Goal: Book appointment/travel/reservation

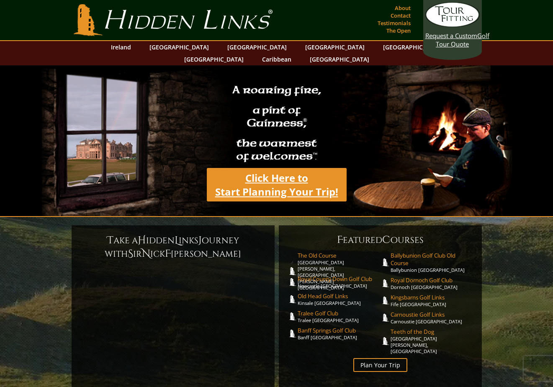
click at [278, 175] on link "Click Here to Start Planning Your Trip!" at bounding box center [277, 184] width 140 height 33
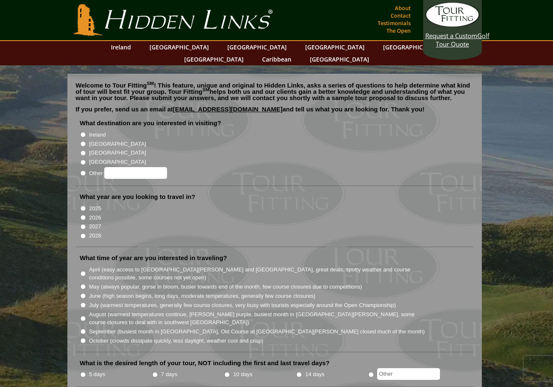
click at [87, 139] on li "[GEOGRAPHIC_DATA]" at bounding box center [278, 143] width 396 height 9
click at [85, 141] on input "[GEOGRAPHIC_DATA]" at bounding box center [82, 143] width 5 height 5
radio input "true"
click at [82, 215] on input "2026" at bounding box center [82, 217] width 5 height 5
radio input "true"
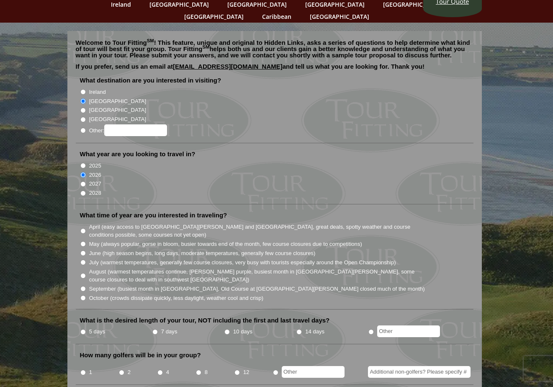
scroll to position [84, 0]
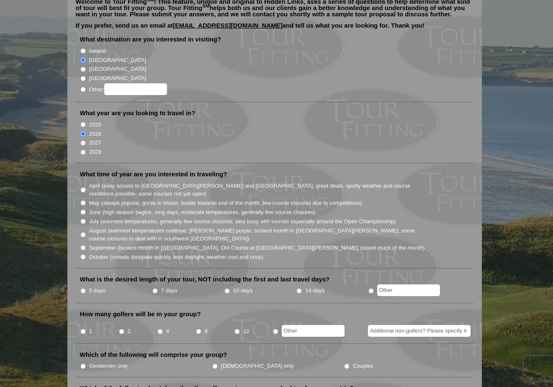
click at [82, 200] on input "May (always popular, gorse in bloom, busier towards end of the month, few cours…" at bounding box center [82, 202] width 5 height 5
radio input "true"
click at [227, 288] on input "10 days" at bounding box center [226, 290] width 5 height 5
radio input "true"
click at [121, 329] on input "2" at bounding box center [121, 331] width 5 height 5
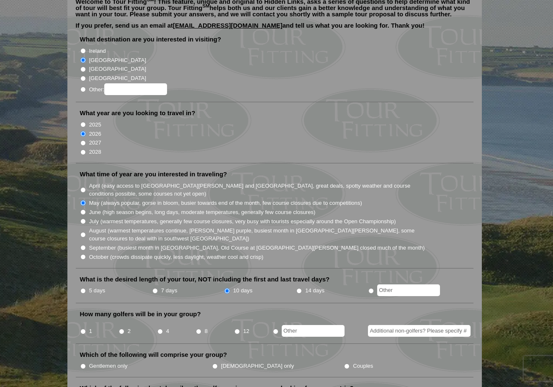
radio input "true"
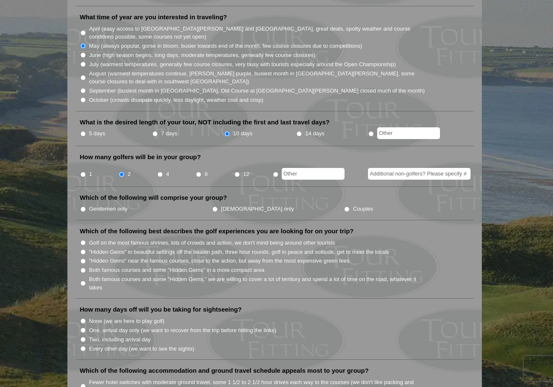
scroll to position [251, 0]
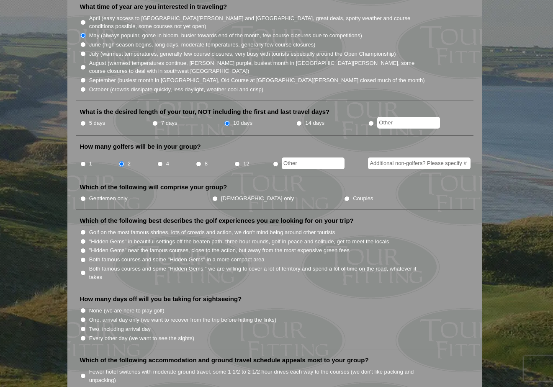
click at [344, 193] on li "Couples" at bounding box center [410, 197] width 132 height 9
click at [344, 196] on input "Couples" at bounding box center [346, 198] width 5 height 5
radio input "true"
click at [82, 264] on li "Both famous courses and some "Hidden Gems," we are willing to cover a lot of te…" at bounding box center [278, 272] width 396 height 17
click at [82, 270] on input "Both famous courses and some "Hidden Gems," we are willing to cover a lot of te…" at bounding box center [82, 272] width 5 height 5
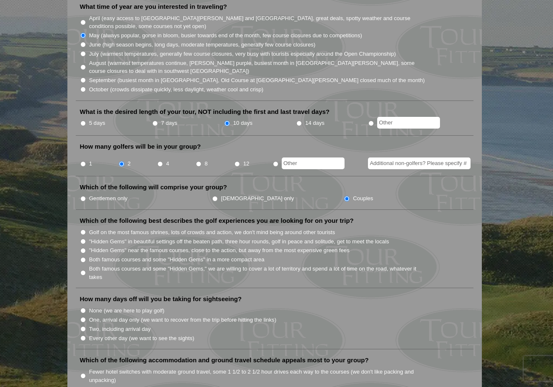
radio input "true"
click at [83, 326] on input "Two, including arrival day" at bounding box center [82, 328] width 5 height 5
radio input "true"
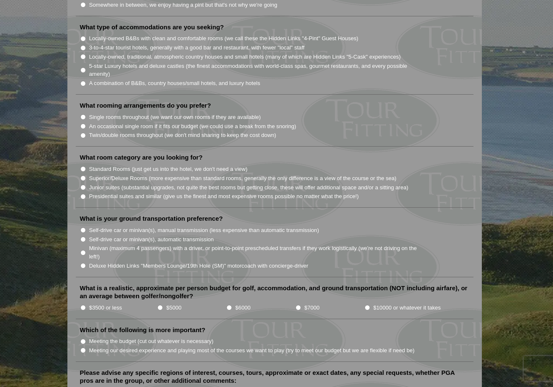
scroll to position [754, 0]
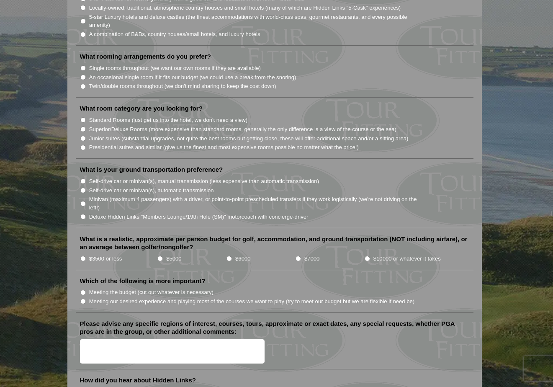
click at [366, 256] on input "$10000 or whatever it takes" at bounding box center [367, 258] width 5 height 5
radio input "true"
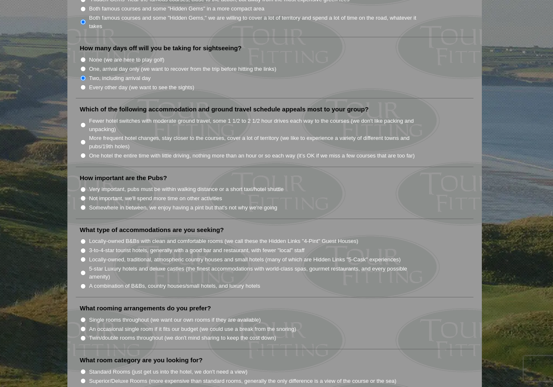
scroll to position [502, 0]
click at [18, 311] on section "Welcome to Tour Fitting SM ! This feature, unique and original to Hidden Links,…" at bounding box center [276, 185] width 553 height 1244
drag, startPoint x: 84, startPoint y: 143, endPoint x: 83, endPoint y: 153, distance: 10.1
click at [84, 152] on input "One hotel the entire time with little driving, nothing more than an hour or so …" at bounding box center [82, 154] width 5 height 5
radio input "true"
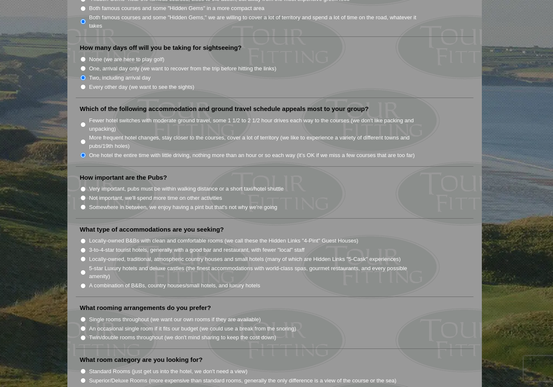
click at [85, 186] on input "Very important, pubs must be within walking distance or a short taxi/hotel shut…" at bounding box center [82, 188] width 5 height 5
radio input "true"
click at [82, 204] on input "Somewhere in between, we enjoy having a pint but that's not why we're going" at bounding box center [82, 206] width 5 height 5
radio input "true"
click at [83, 270] on input "5-star Luxury hotels and deluxe castles (the finest accommodations with world-c…" at bounding box center [82, 272] width 5 height 5
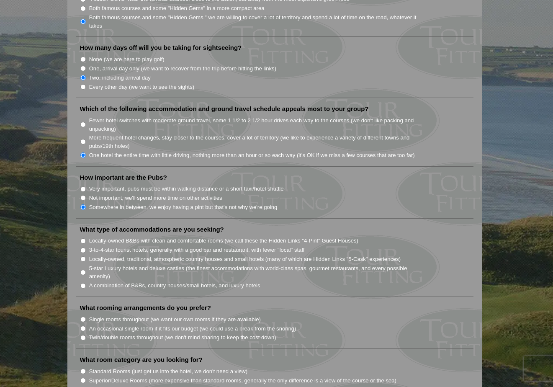
radio input "true"
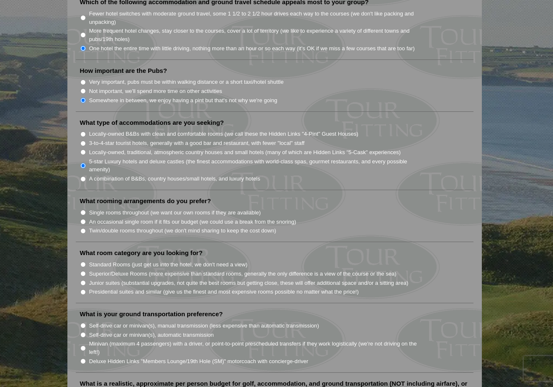
scroll to position [628, 0]
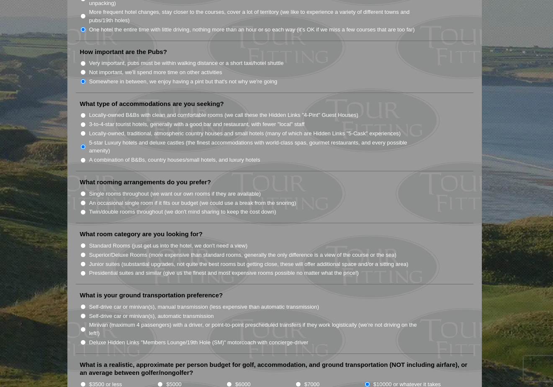
click at [84, 191] on input "Single rooms throughout (we want our own rooms if they are available)" at bounding box center [82, 193] width 5 height 5
radio input "true"
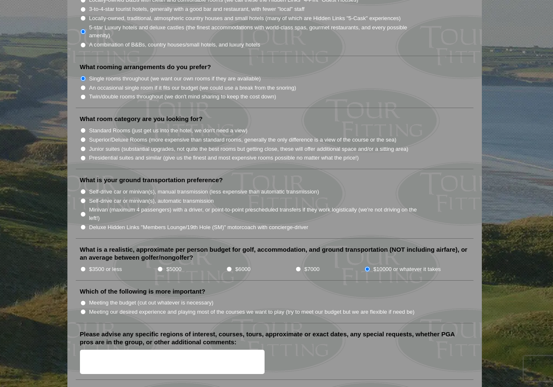
scroll to position [754, 0]
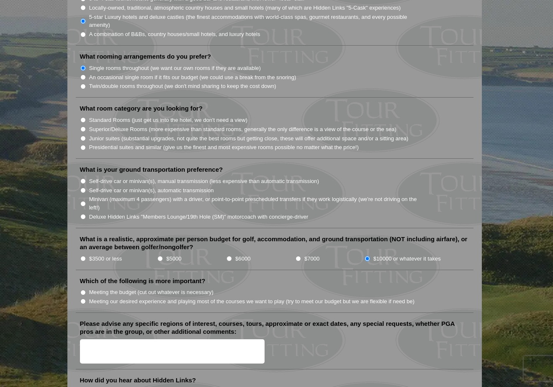
click at [85, 126] on input "Superior/Deluxe Rooms (more expensive than standard rooms, generally the only d…" at bounding box center [82, 128] width 5 height 5
radio input "true"
click at [86, 185] on li "Self-drive car or minivan(s), automatic transmission" at bounding box center [278, 189] width 396 height 9
click at [83, 188] on input "Self-drive car or minivan(s), automatic transmission" at bounding box center [82, 190] width 5 height 5
radio input "true"
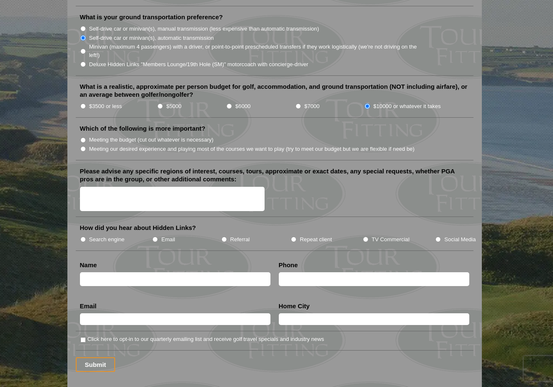
scroll to position [921, 0]
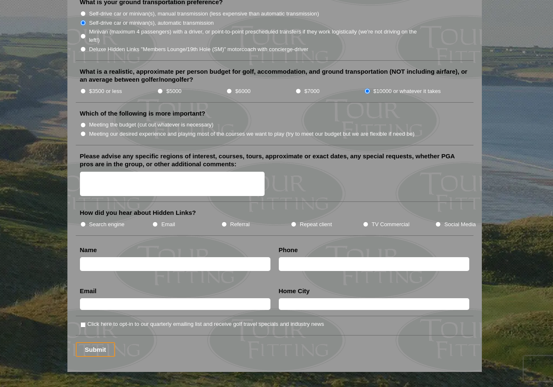
click at [85, 129] on li "Meeting our desired experience and playing most of the courses we want to play …" at bounding box center [278, 133] width 396 height 9
click at [82, 131] on input "Meeting our desired experience and playing most of the courses we want to play …" at bounding box center [82, 133] width 5 height 5
radio input "true"
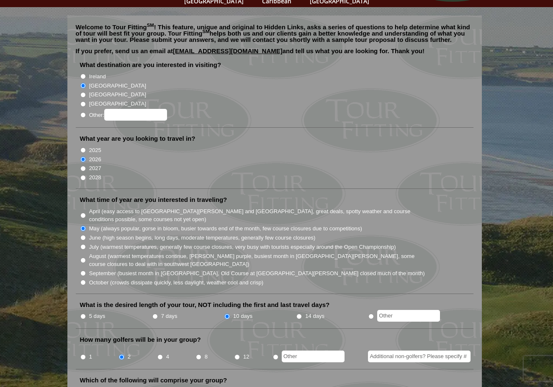
scroll to position [0, 0]
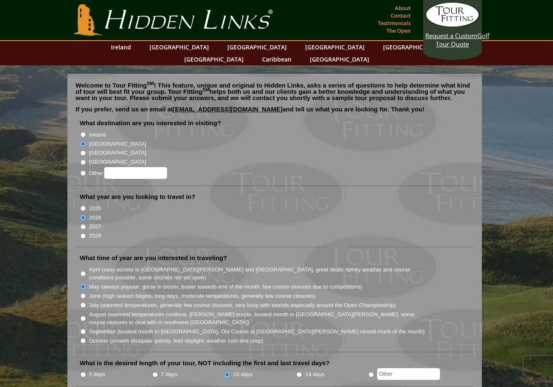
click at [193, 24] on link "Hidden Links Golf" at bounding box center [173, 20] width 203 height 32
